Goal: Transaction & Acquisition: Book appointment/travel/reservation

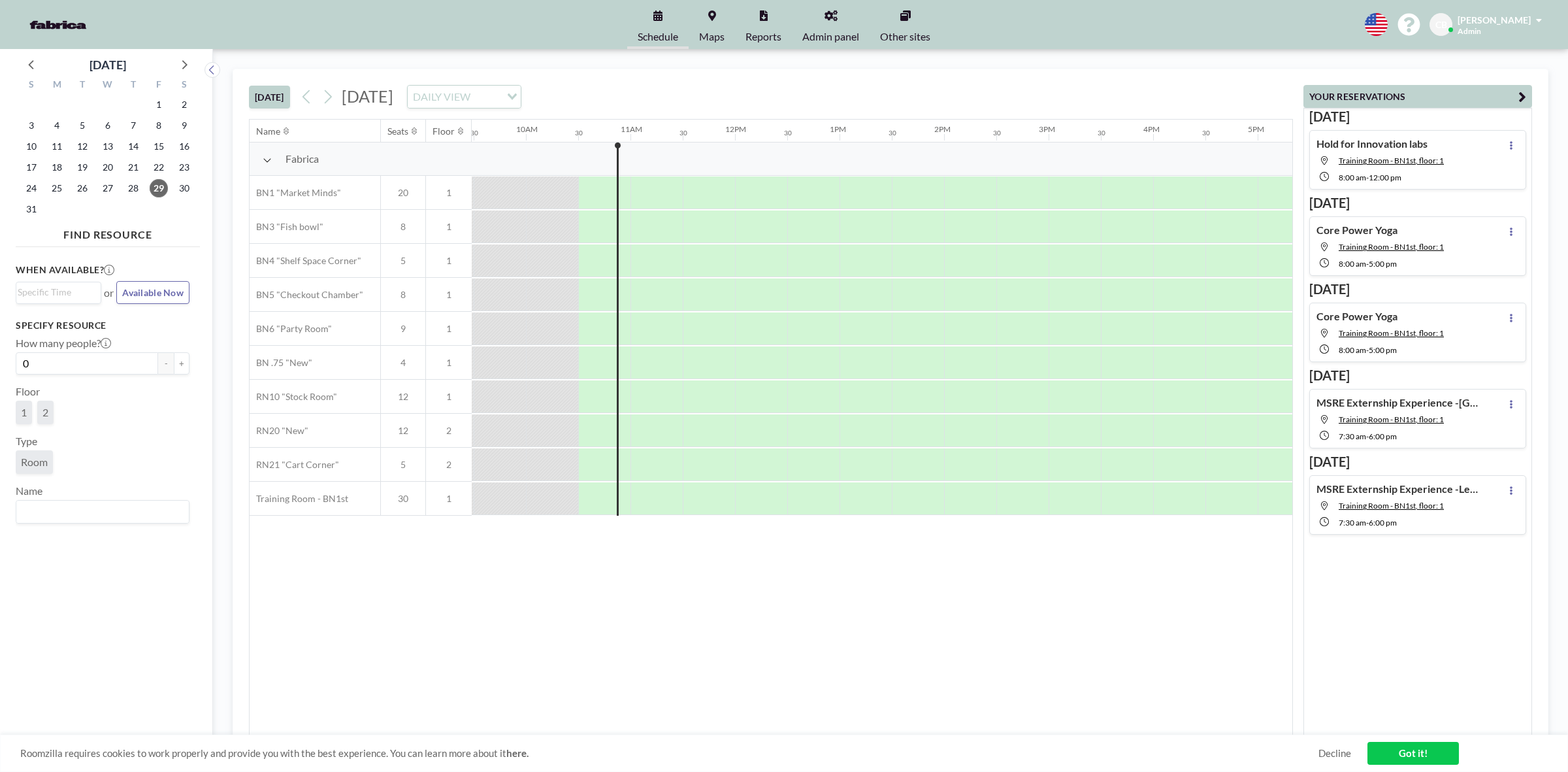
scroll to position [0, 1045]
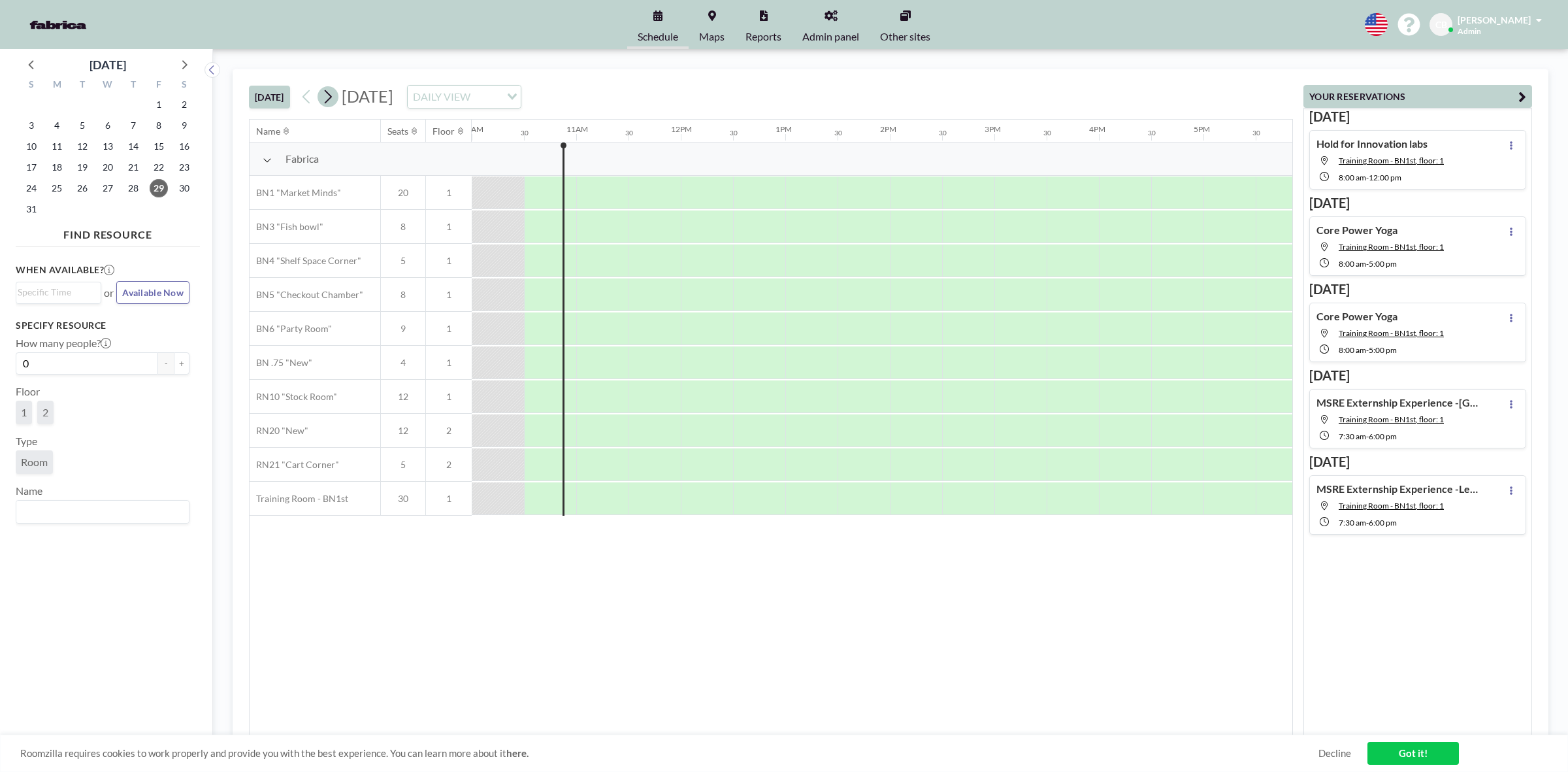
click at [332, 96] on icon at bounding box center [328, 97] width 12 height 19
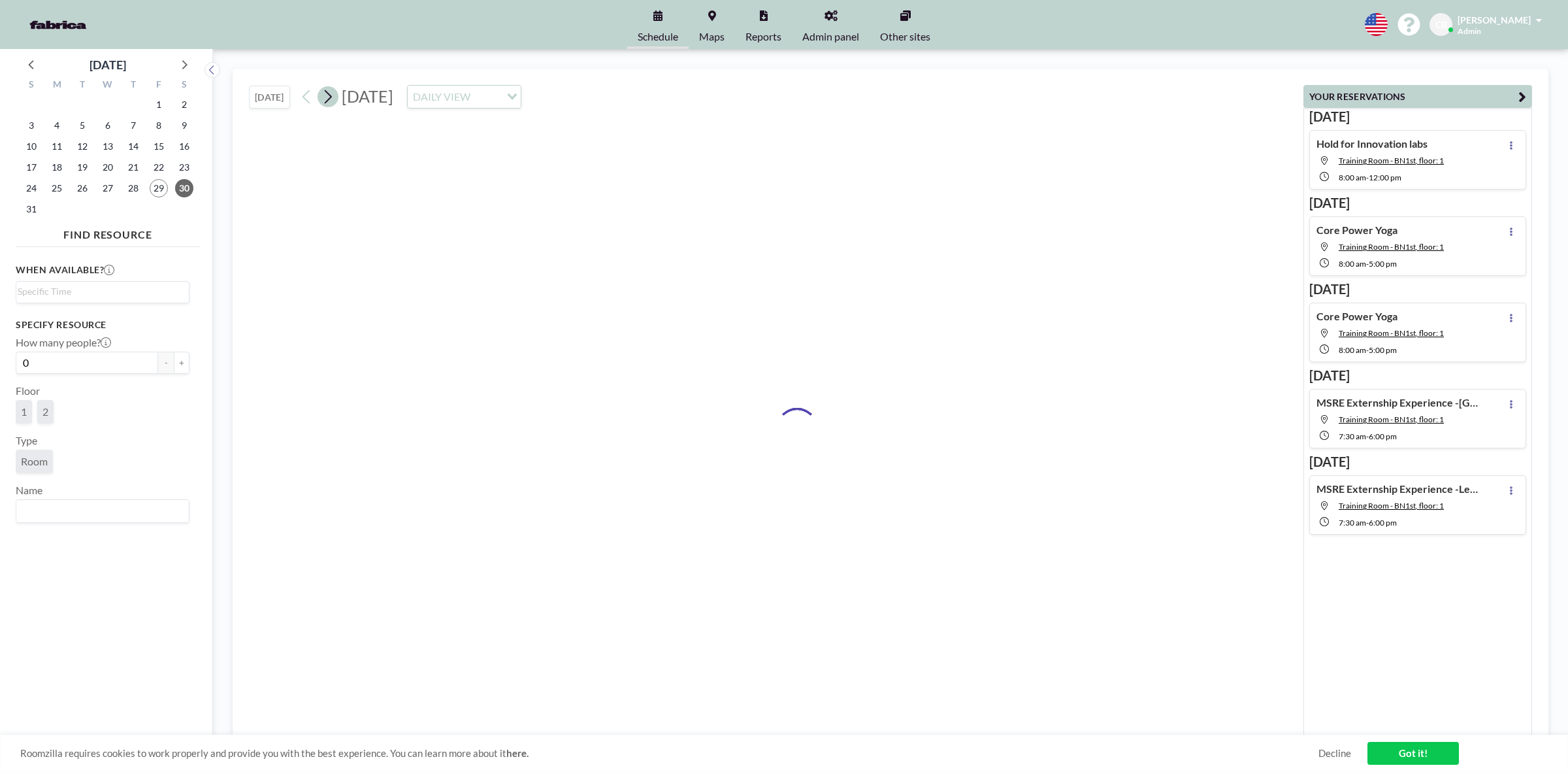
click at [332, 96] on icon at bounding box center [328, 97] width 12 height 19
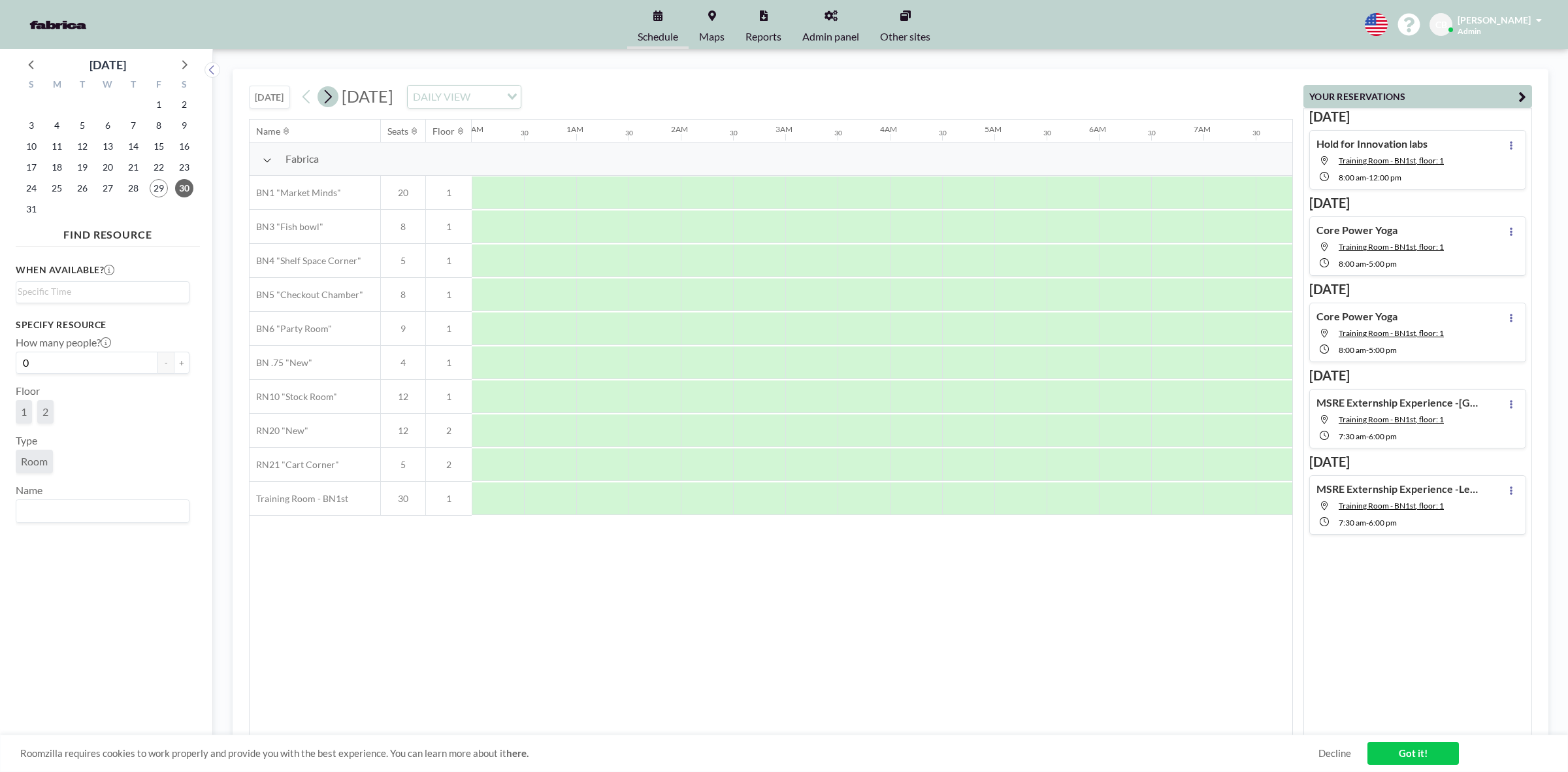
scroll to position [0, 0]
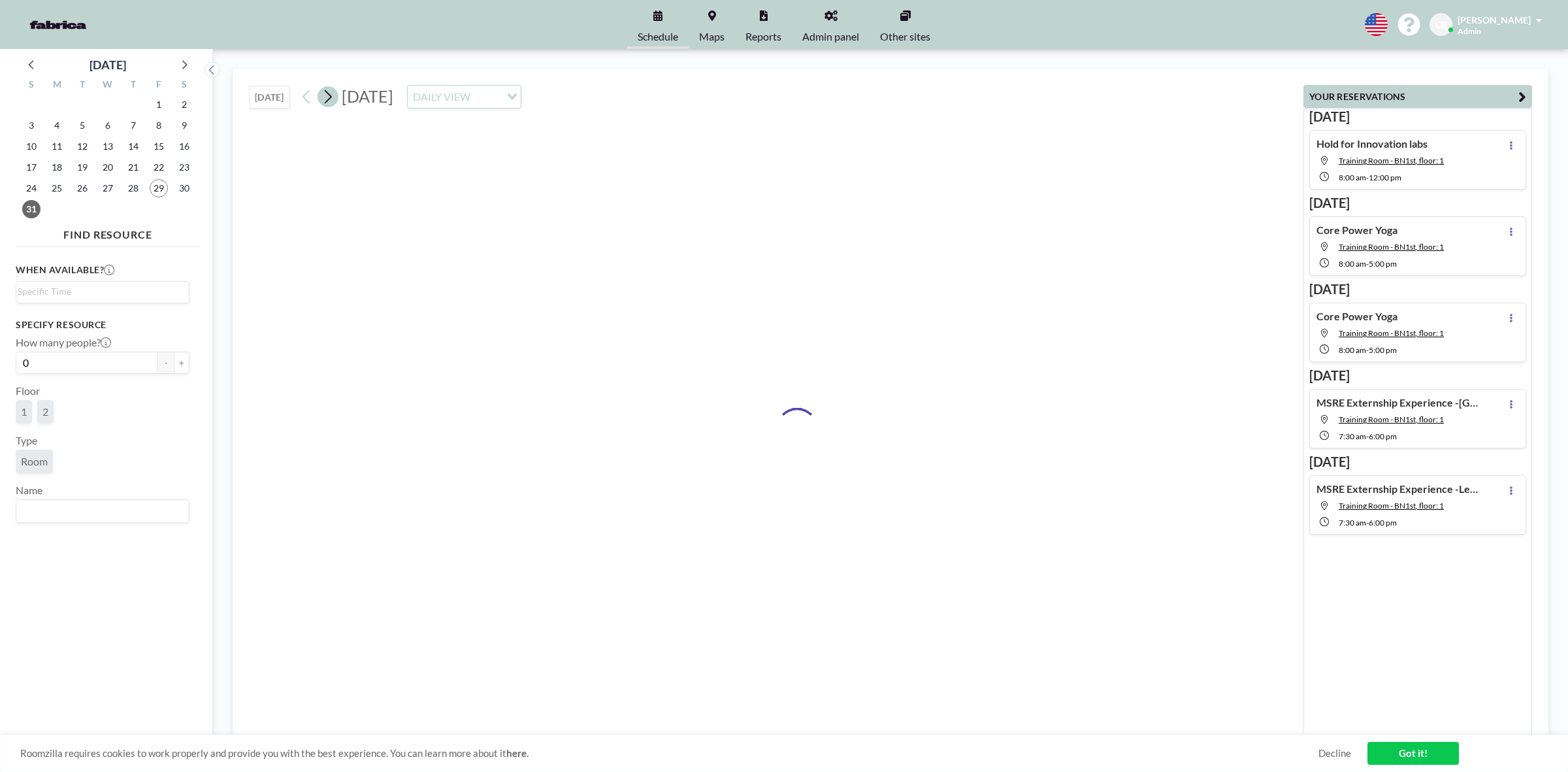
click at [332, 96] on icon at bounding box center [328, 97] width 12 height 19
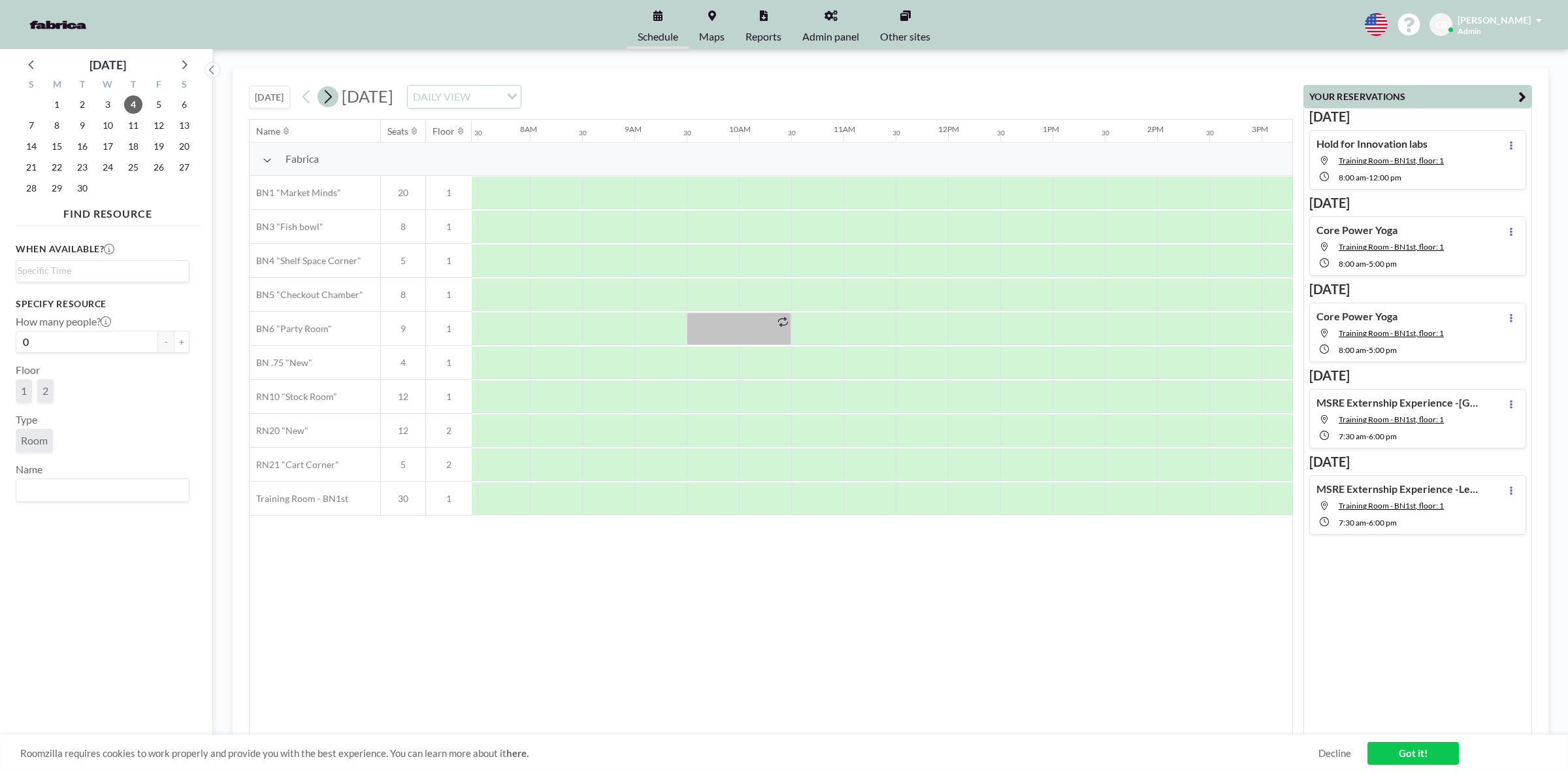
scroll to position [0, 784]
click at [513, 200] on div at bounding box center [498, 192] width 52 height 32
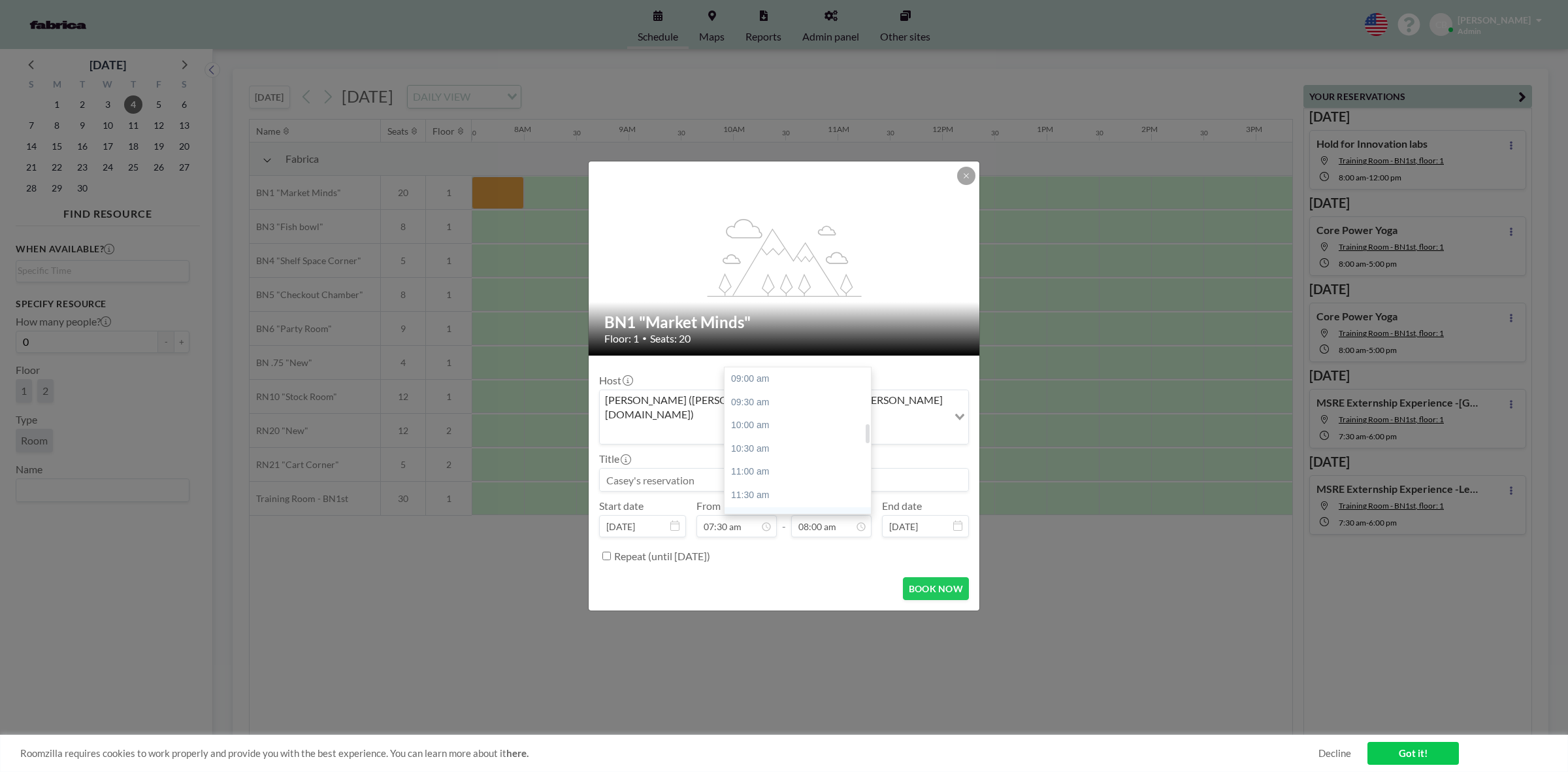
scroll to position [453, 0]
click at [789, 426] on div "11:00 am" at bounding box center [802, 438] width 154 height 23
type input "11:00 am"
click at [672, 468] on input at bounding box center [784, 479] width 368 height 22
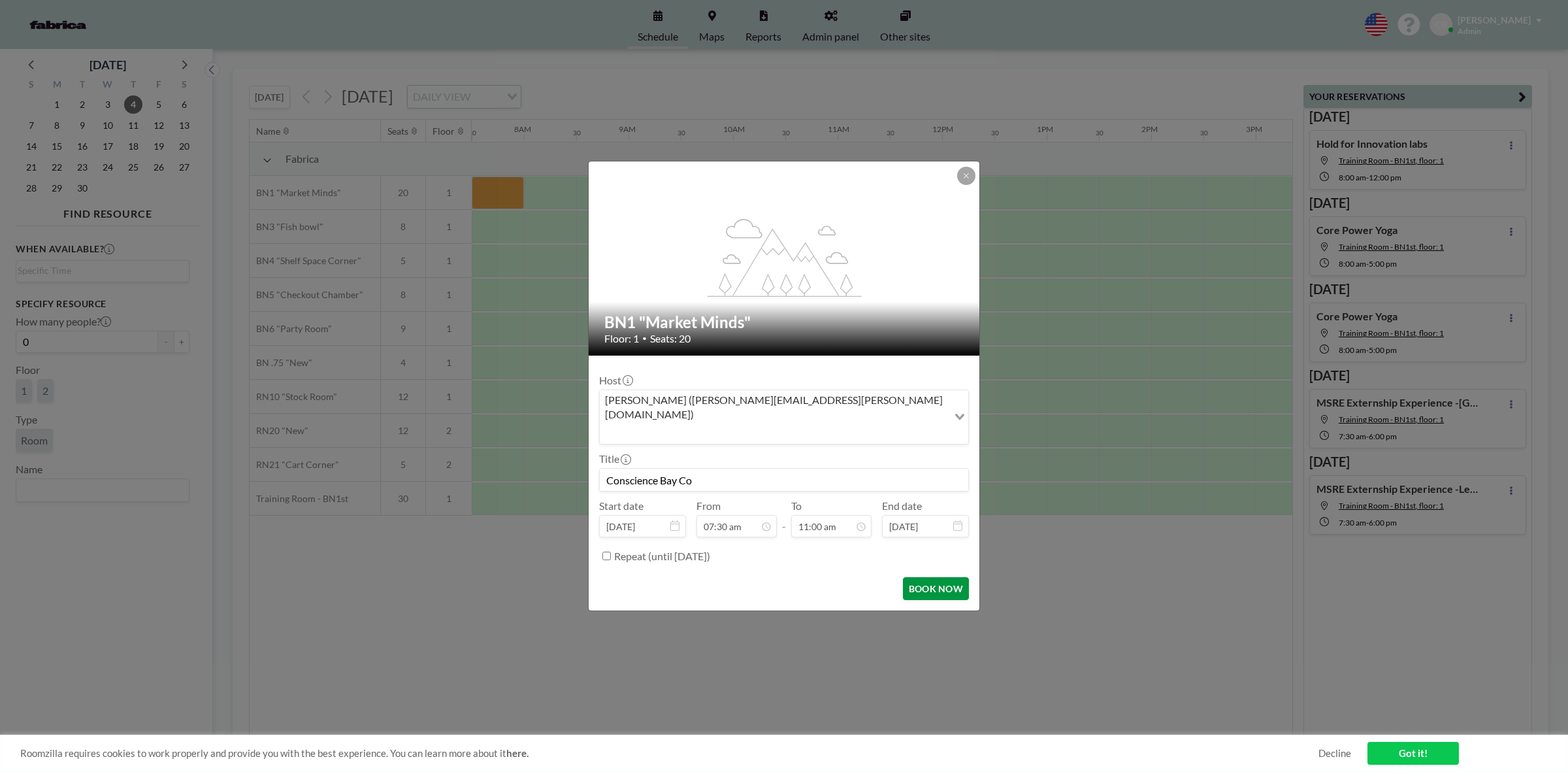
type input "Conscience Bay Co"
click at [932, 577] on button "BOOK NOW" at bounding box center [936, 588] width 66 height 23
